Goal: Information Seeking & Learning: Learn about a topic

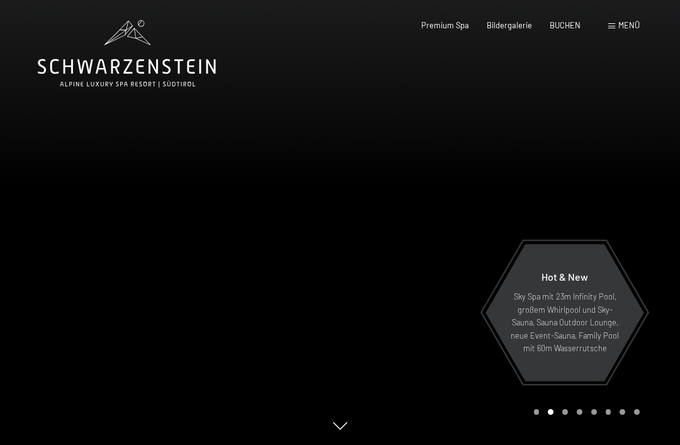
click at [621, 28] on span "Menü" at bounding box center [628, 25] width 21 height 10
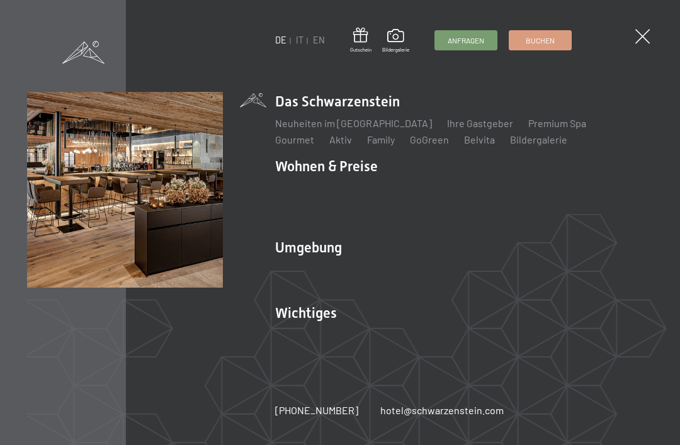
click at [303, 177] on img at bounding box center [155, 155] width 310 height 310
click at [309, 169] on img at bounding box center [155, 155] width 310 height 310
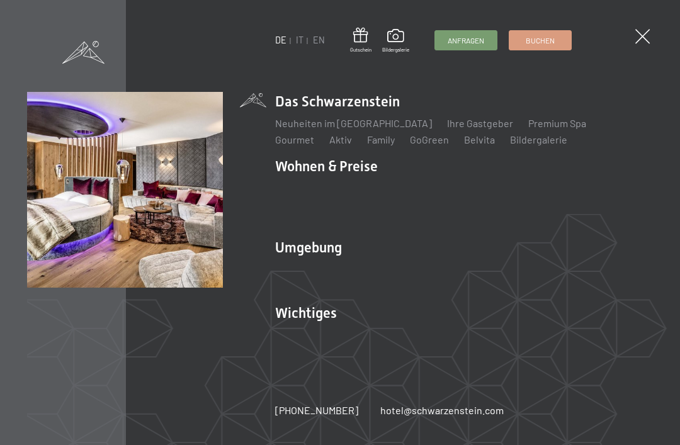
click at [385, 191] on link "Zimmer & Preise" at bounding box center [408, 189] width 73 height 12
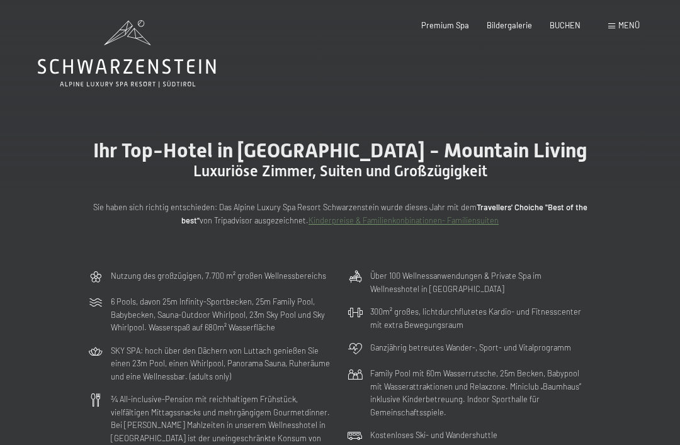
click at [623, 30] on span "Menü" at bounding box center [628, 25] width 21 height 10
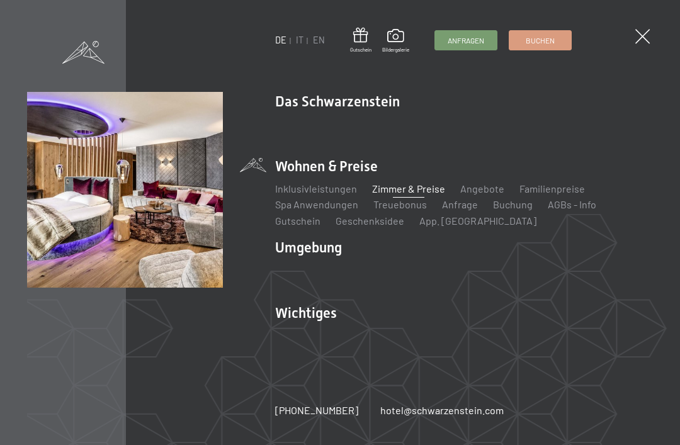
click at [405, 191] on link "Zimmer & Preise" at bounding box center [408, 189] width 73 height 12
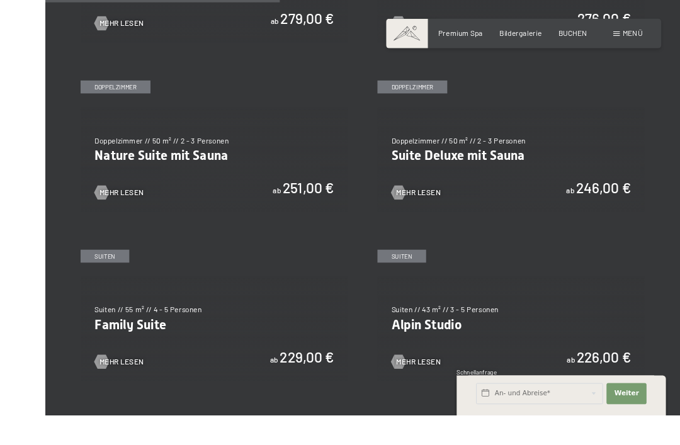
scroll to position [1054, 0]
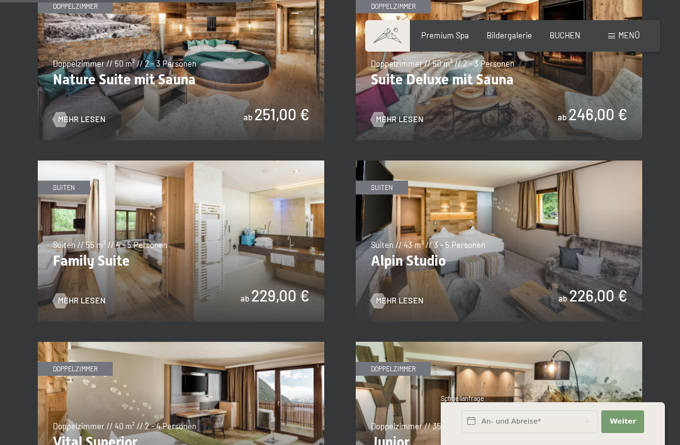
click at [610, 213] on img at bounding box center [499, 241] width 286 height 161
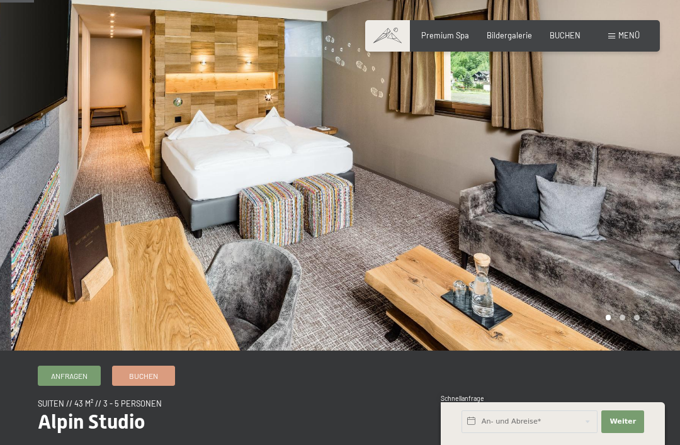
scroll to position [33, 0]
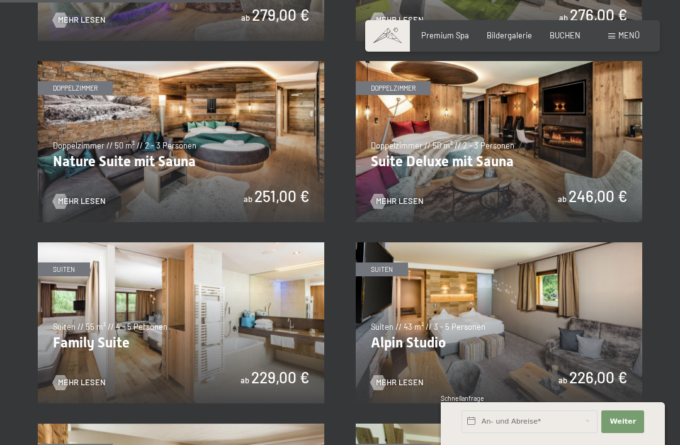
scroll to position [966, 0]
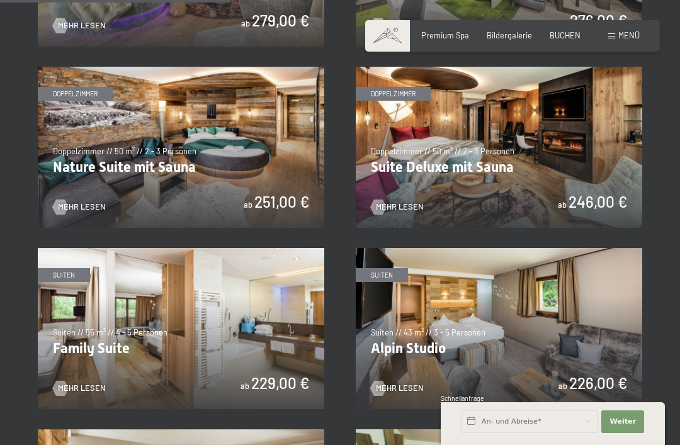
click at [607, 135] on img at bounding box center [499, 147] width 286 height 161
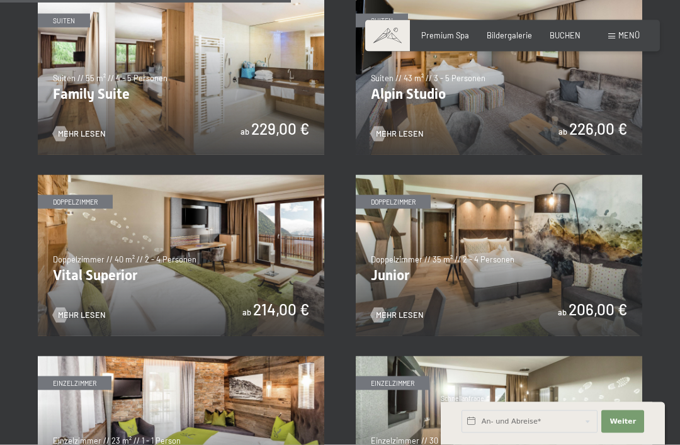
scroll to position [1221, 0]
click at [120, 253] on img at bounding box center [181, 254] width 286 height 161
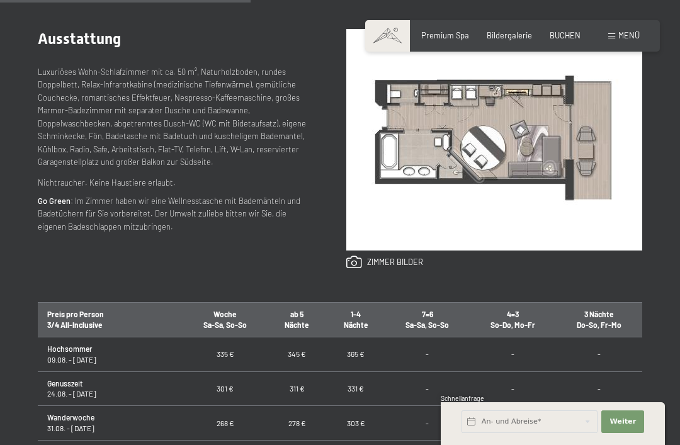
scroll to position [514, 0]
